Goal: Task Accomplishment & Management: Manage account settings

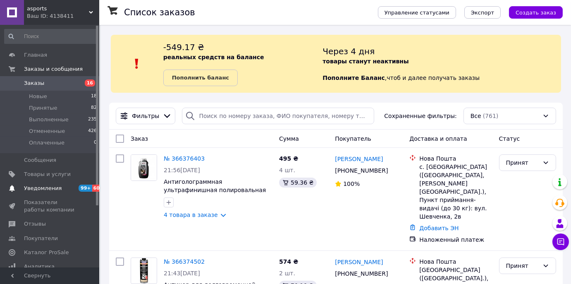
click at [51, 188] on span "Уведомления" at bounding box center [43, 187] width 38 height 7
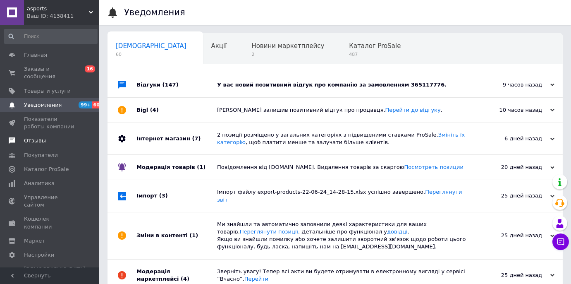
click at [44, 138] on link "Отзывы" at bounding box center [51, 140] width 102 height 14
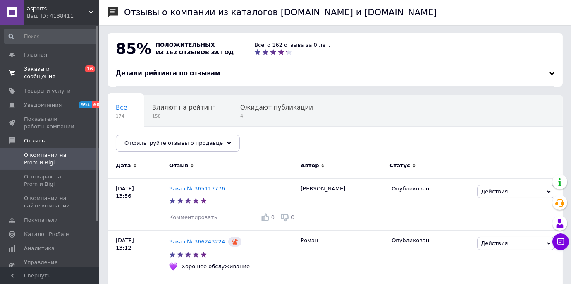
click at [31, 67] on span "Заказы и сообщения" at bounding box center [50, 72] width 52 height 15
